Goal: Task Accomplishment & Management: Use online tool/utility

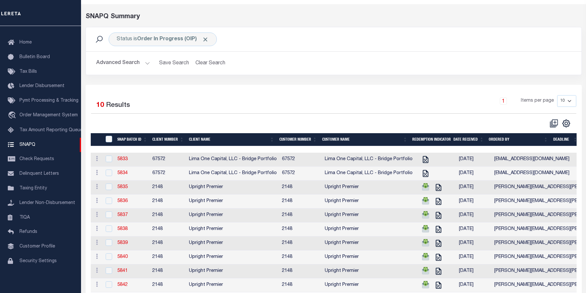
scroll to position [55, 0]
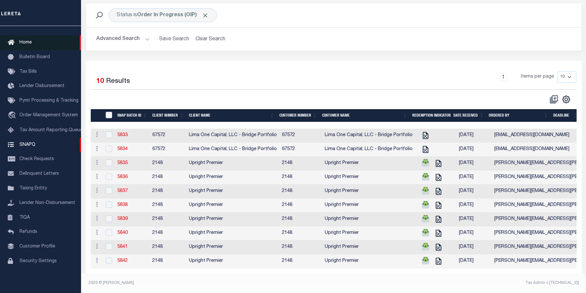
click at [25, 40] on span "Home" at bounding box center [25, 42] width 12 height 5
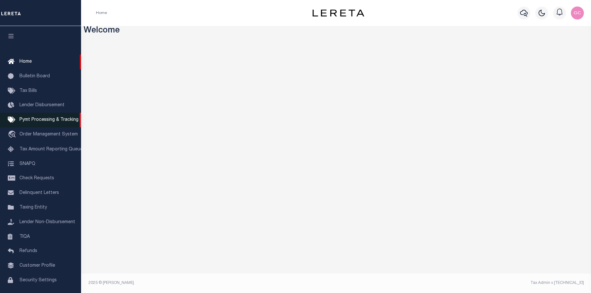
click at [32, 122] on span "Pymt Processing & Tracking" at bounding box center [48, 119] width 59 height 5
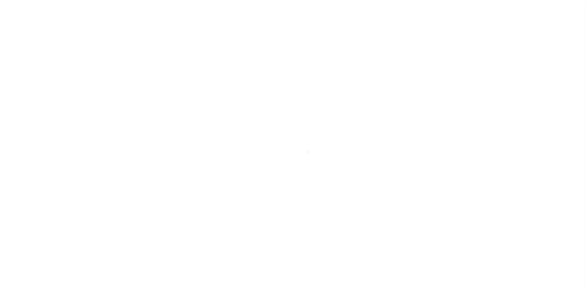
scroll to position [23, 0]
